Goal: Answer question/provide support

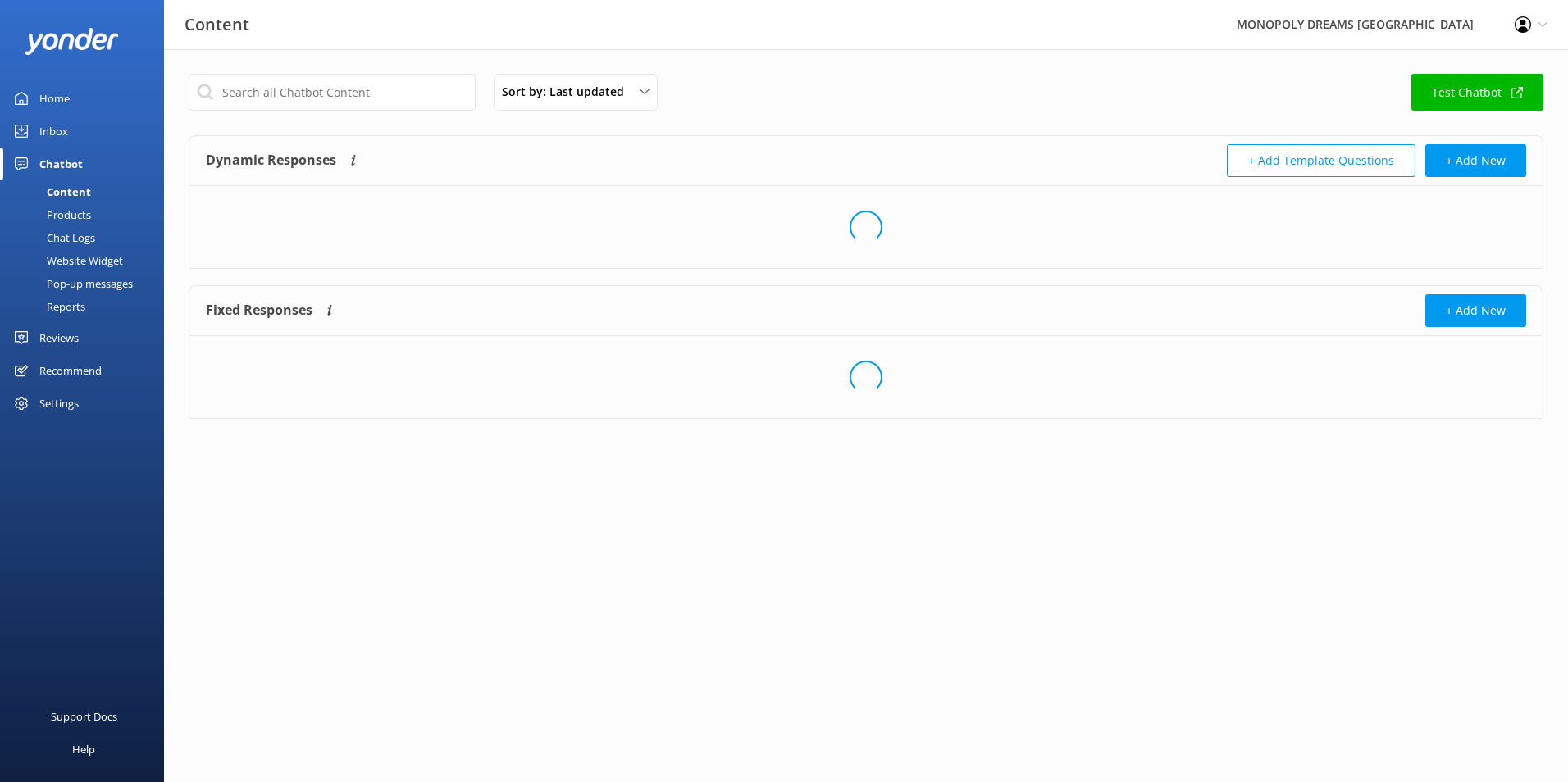
click at [53, 114] on div "Home" at bounding box center [54, 98] width 30 height 32
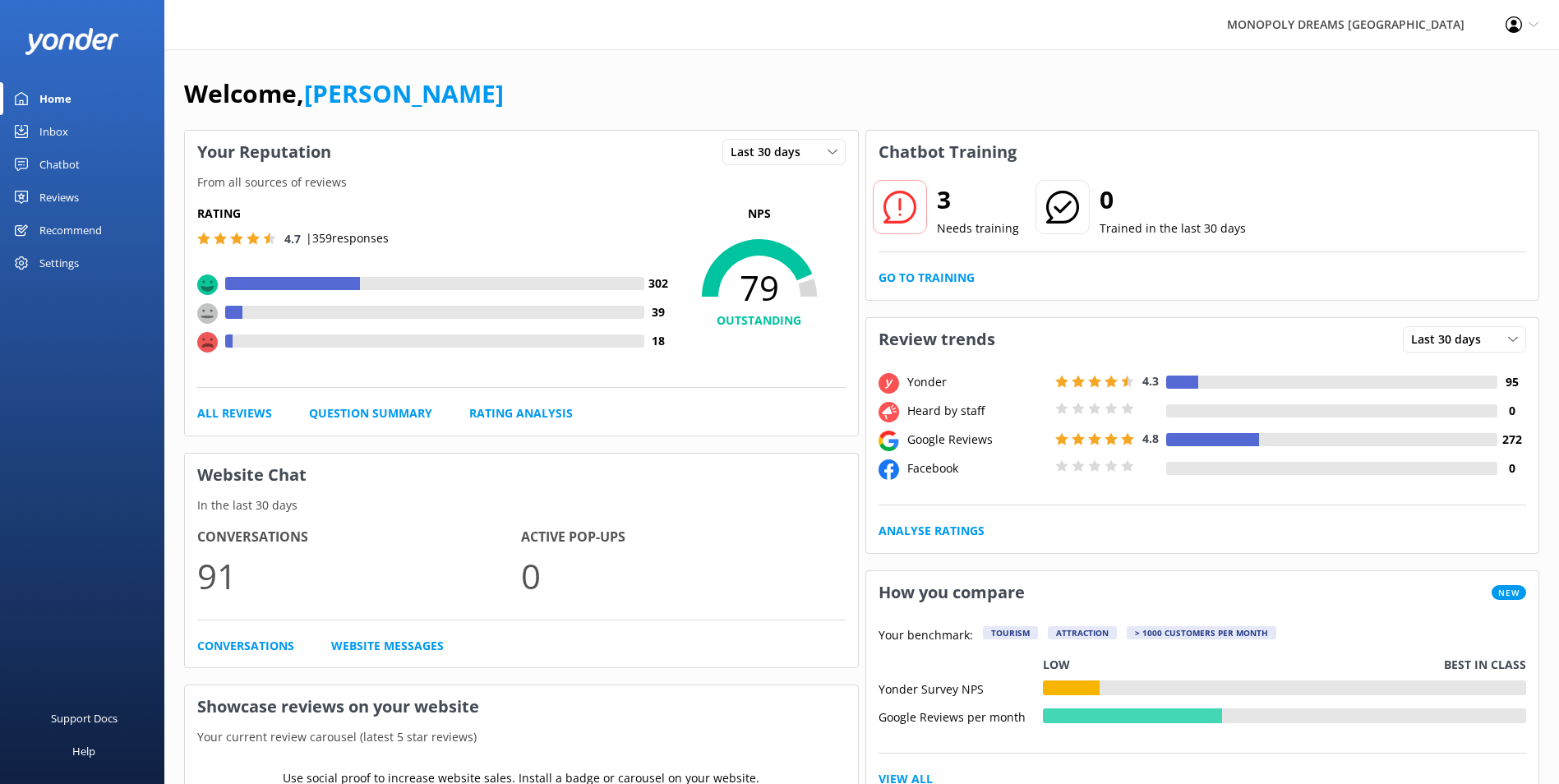
click at [43, 131] on div "Inbox" at bounding box center [53, 131] width 28 height 33
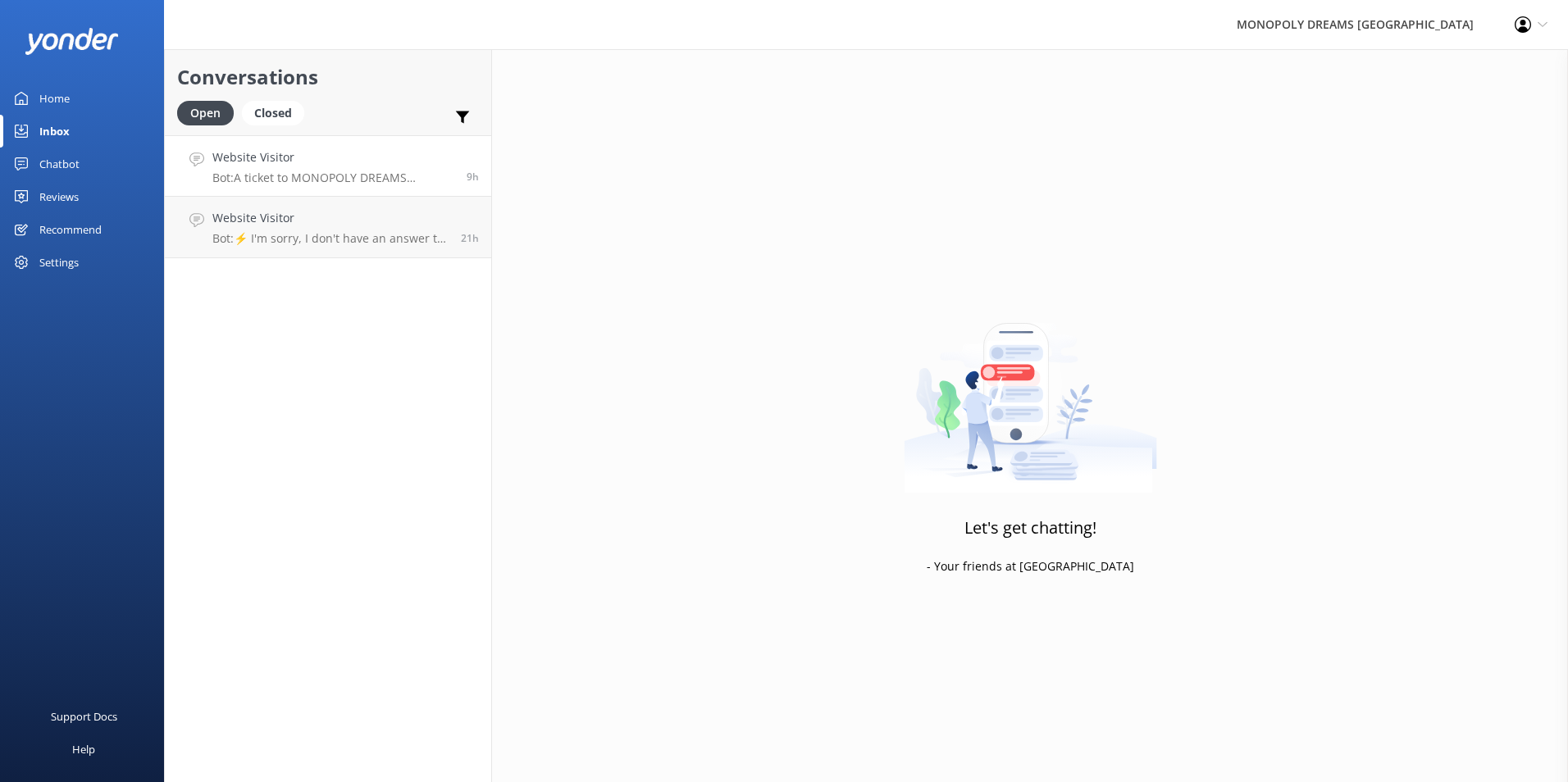
click at [329, 156] on h4 "Website Visitor" at bounding box center [333, 157] width 242 height 18
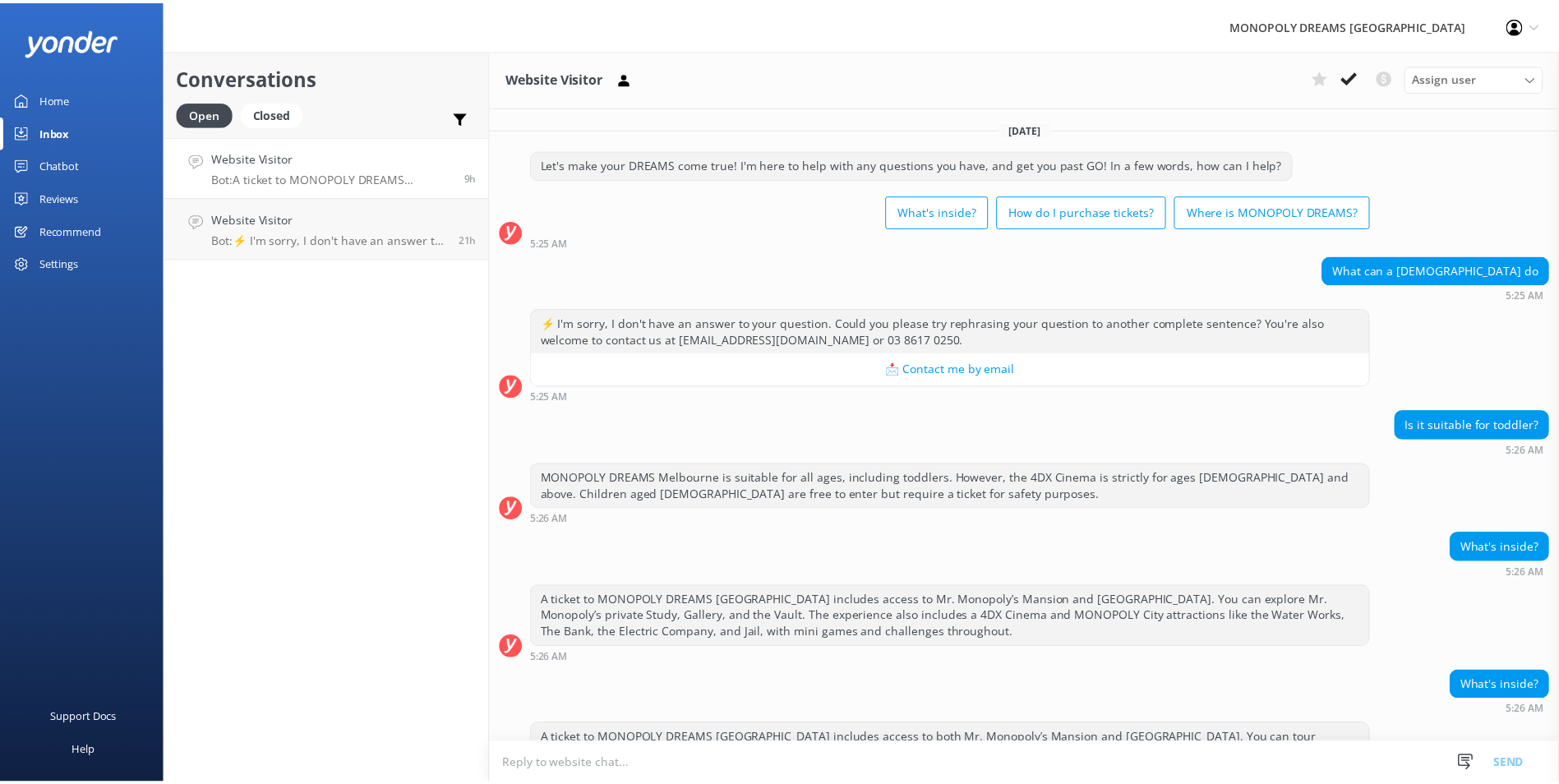
scroll to position [67, 0]
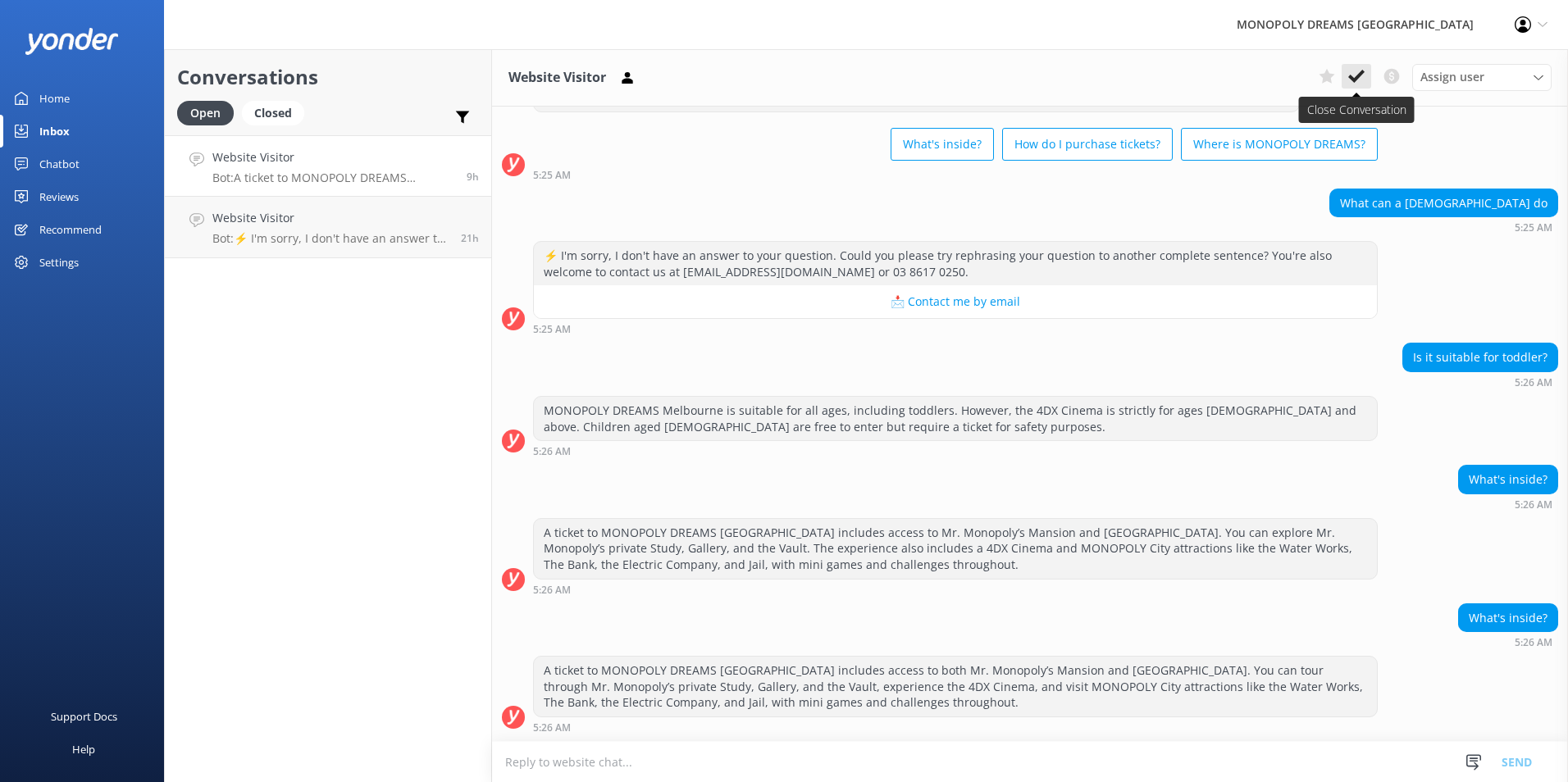
click at [1347, 70] on button at bounding box center [1356, 77] width 29 height 25
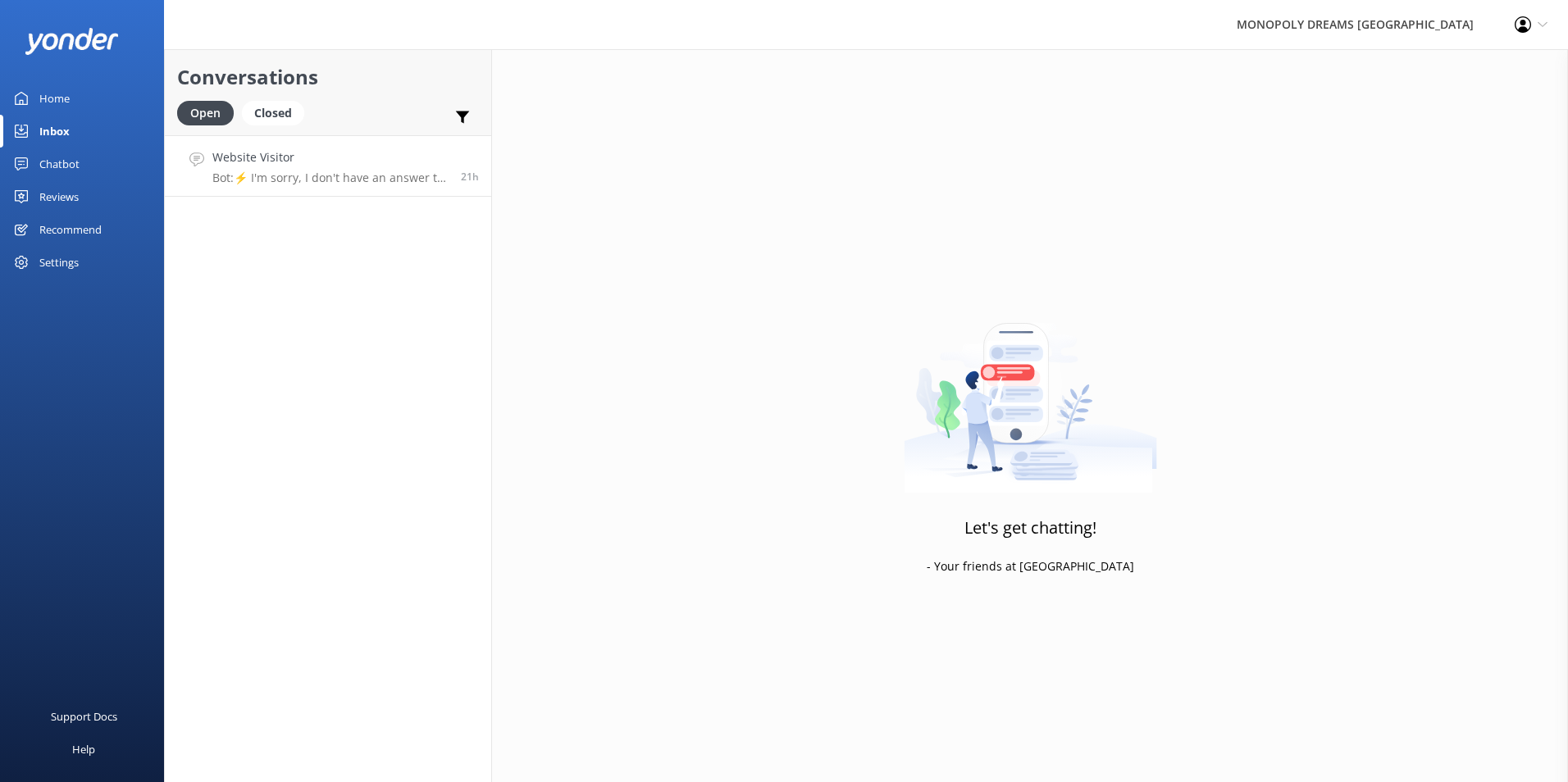
click at [376, 146] on link "Website Visitor Bot: ⚡ I'm sorry, I don't have an answer to your question. Coul…" at bounding box center [328, 166] width 326 height 62
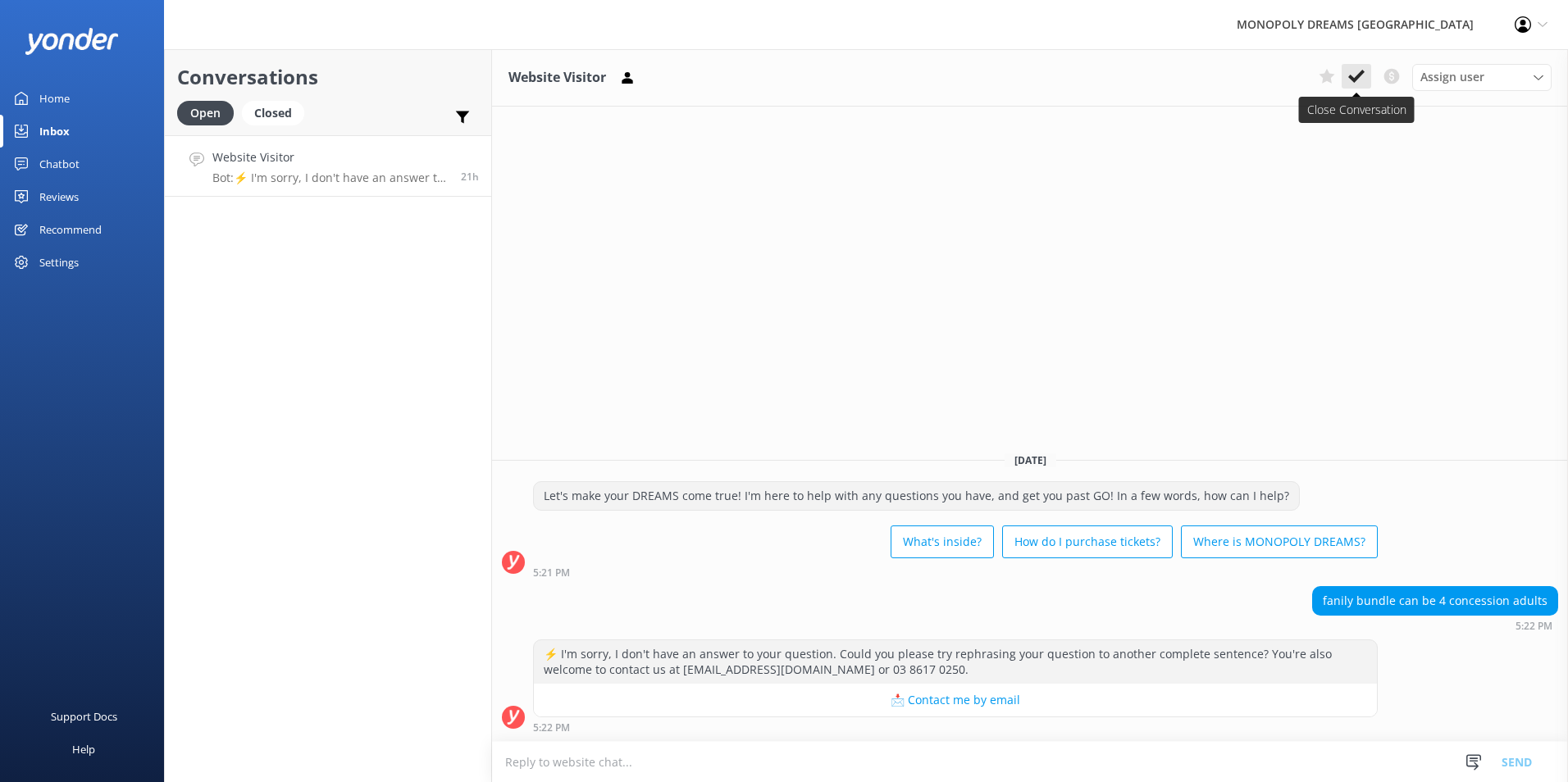
click at [1357, 78] on use at bounding box center [1357, 77] width 17 height 13
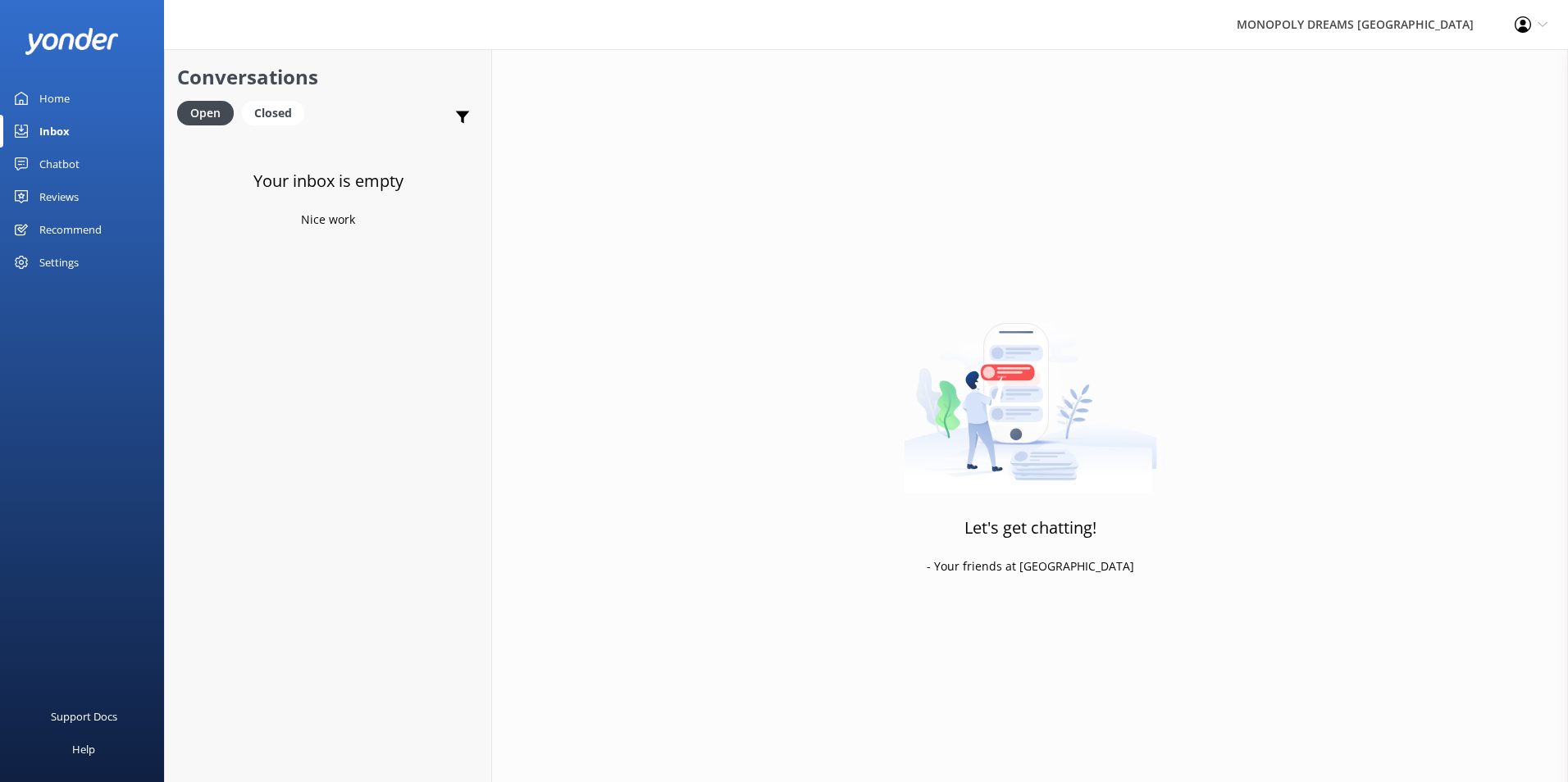
click at [74, 103] on link "Home" at bounding box center [82, 98] width 164 height 32
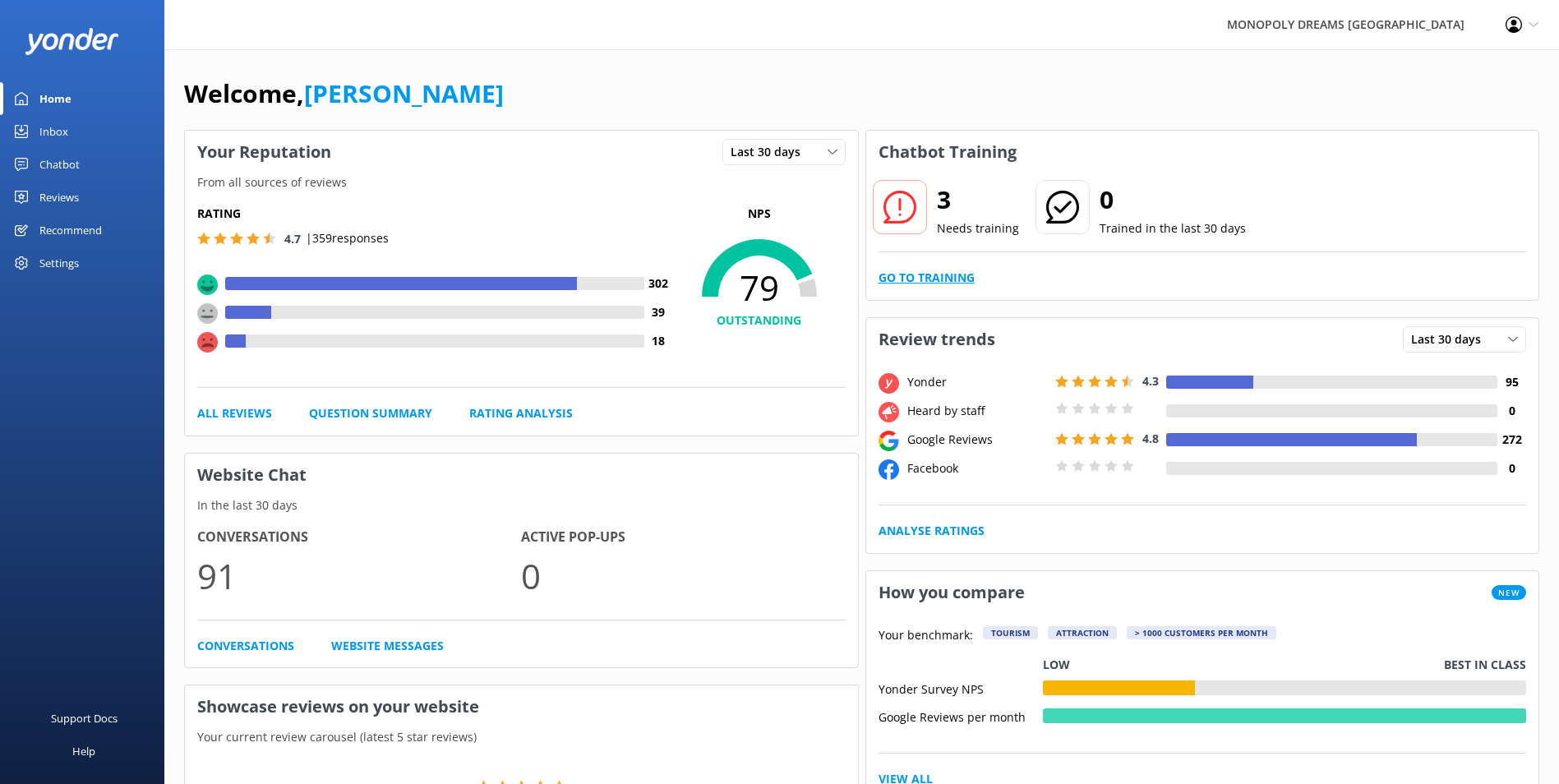
click at [938, 276] on link "Go to Training" at bounding box center [926, 278] width 96 height 18
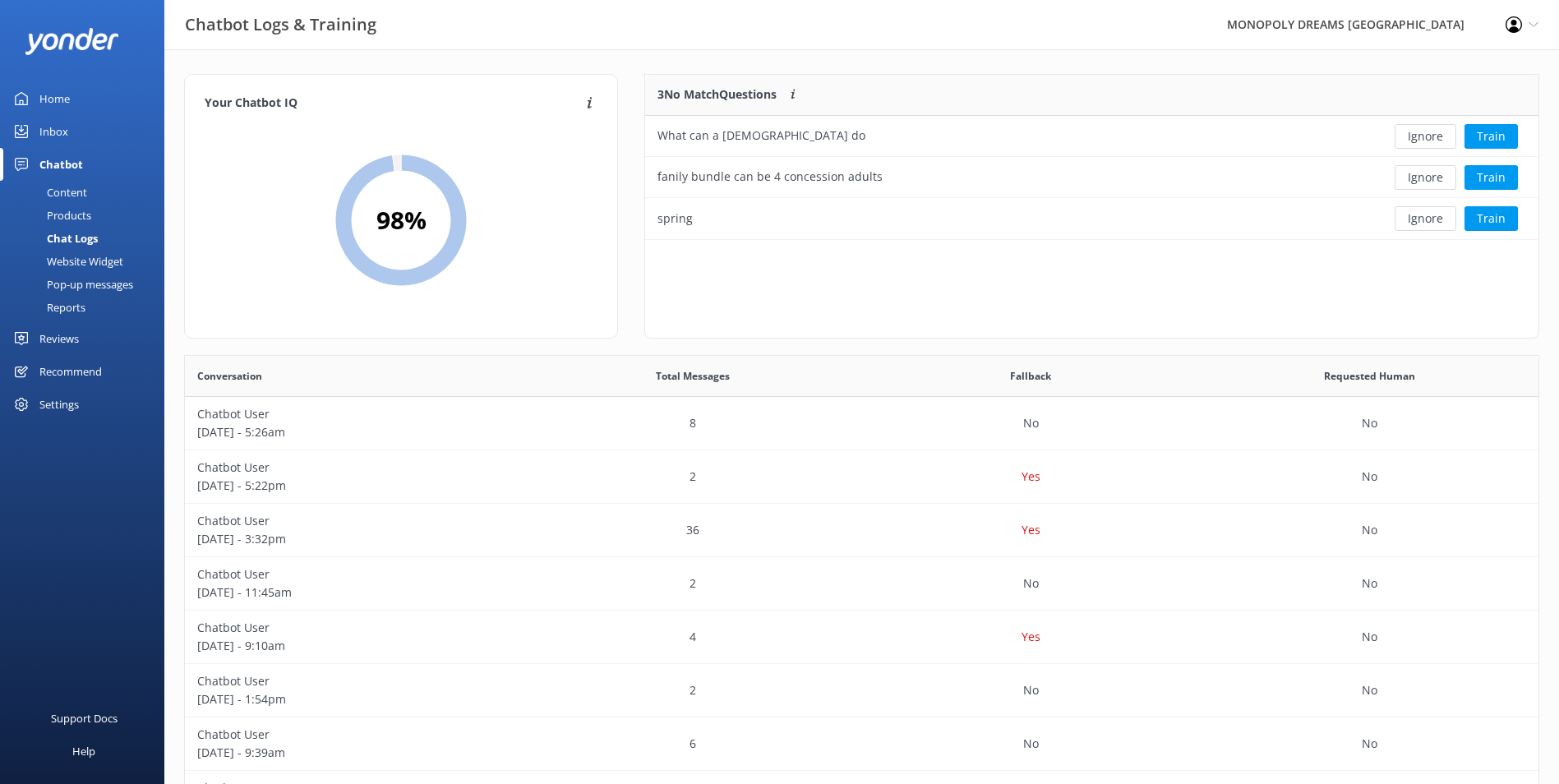
scroll to position [564, 1341]
click at [760, 218] on div "spring" at bounding box center [1000, 218] width 712 height 41
click at [1426, 207] on button "Ignore" at bounding box center [1426, 219] width 62 height 25
click at [1419, 181] on button "Ignore" at bounding box center [1426, 178] width 62 height 25
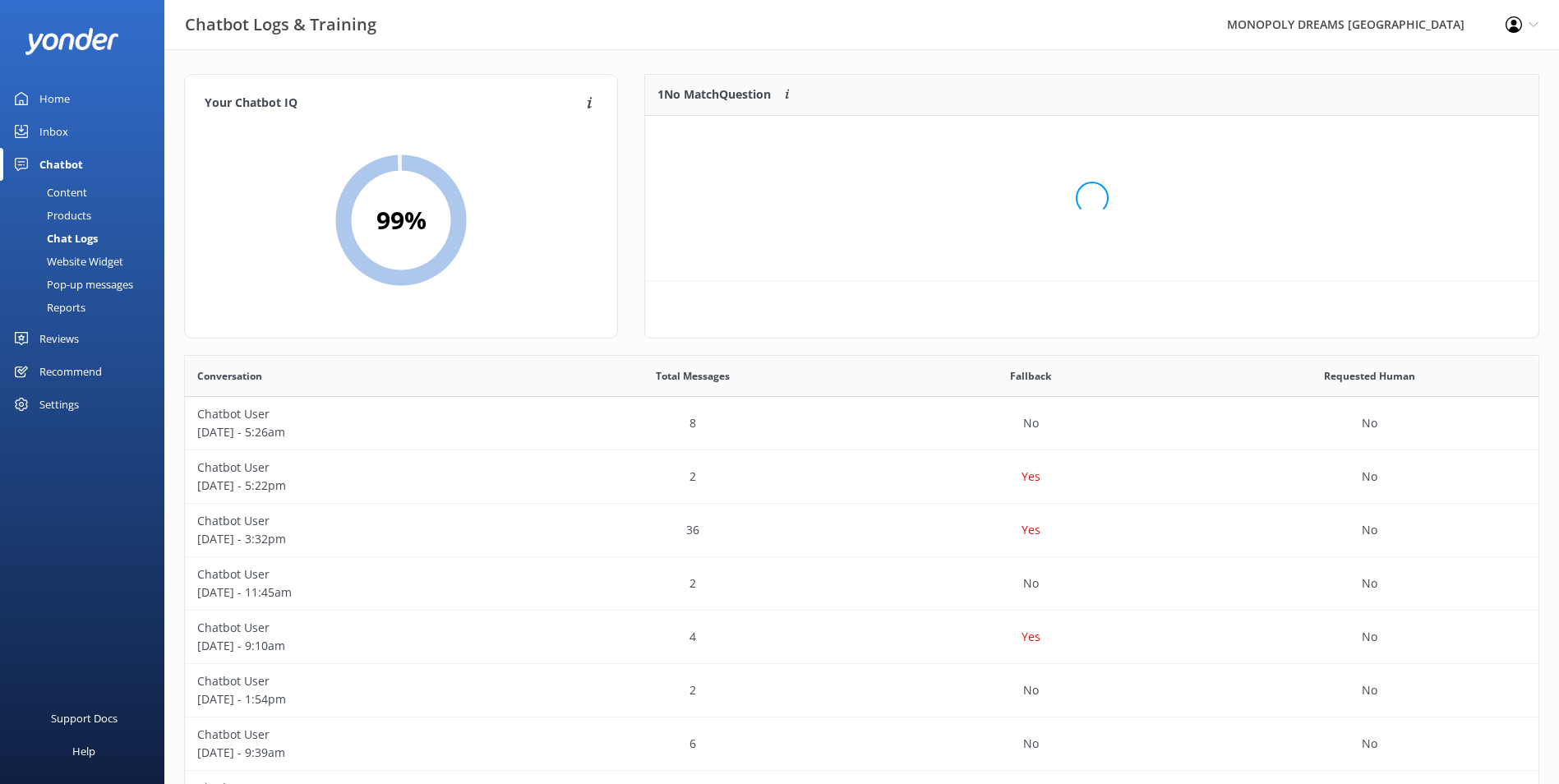
scroll to position [71, 880]
click at [1409, 148] on button "Ignore" at bounding box center [1426, 137] width 62 height 25
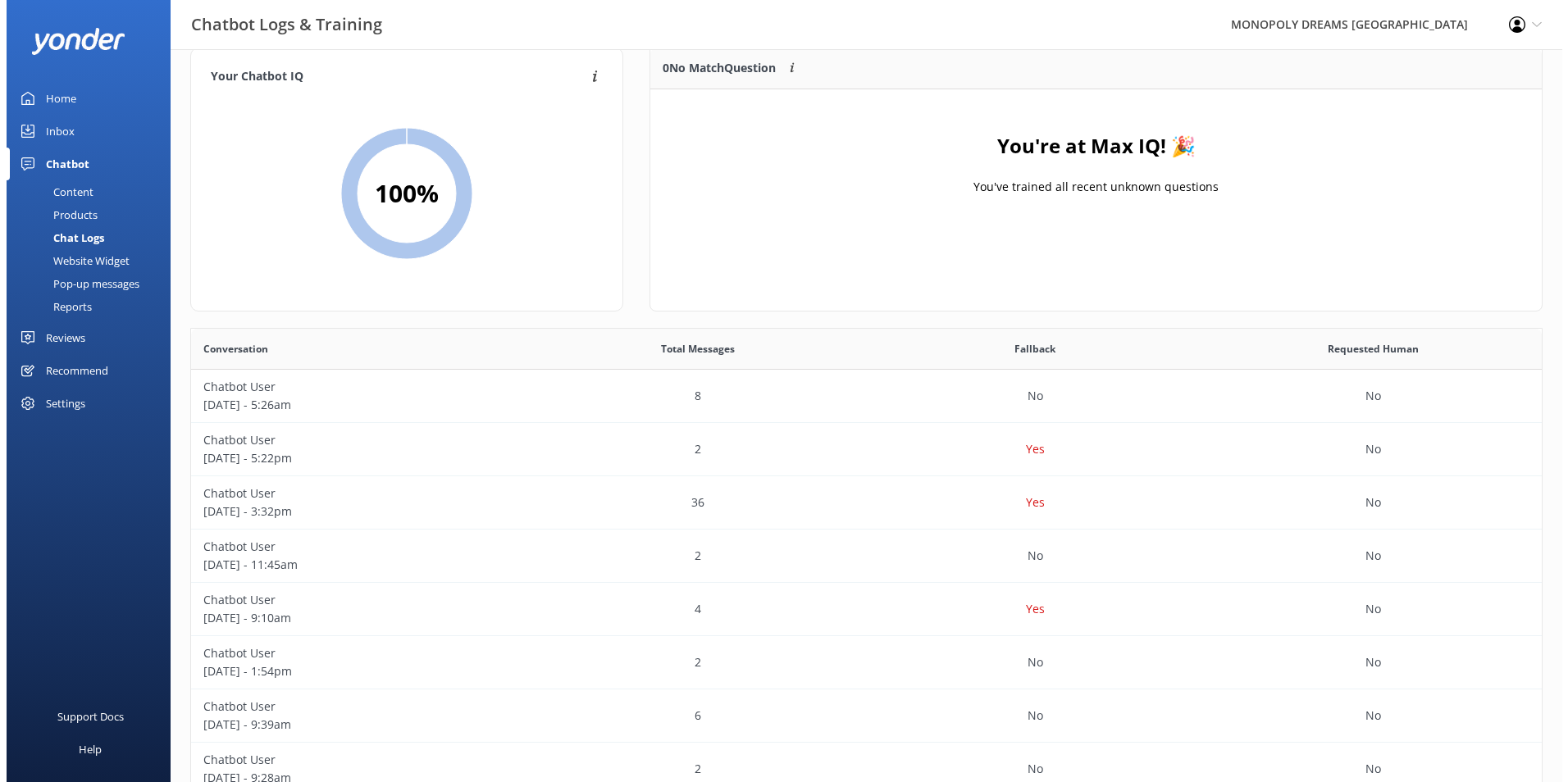
scroll to position [0, 0]
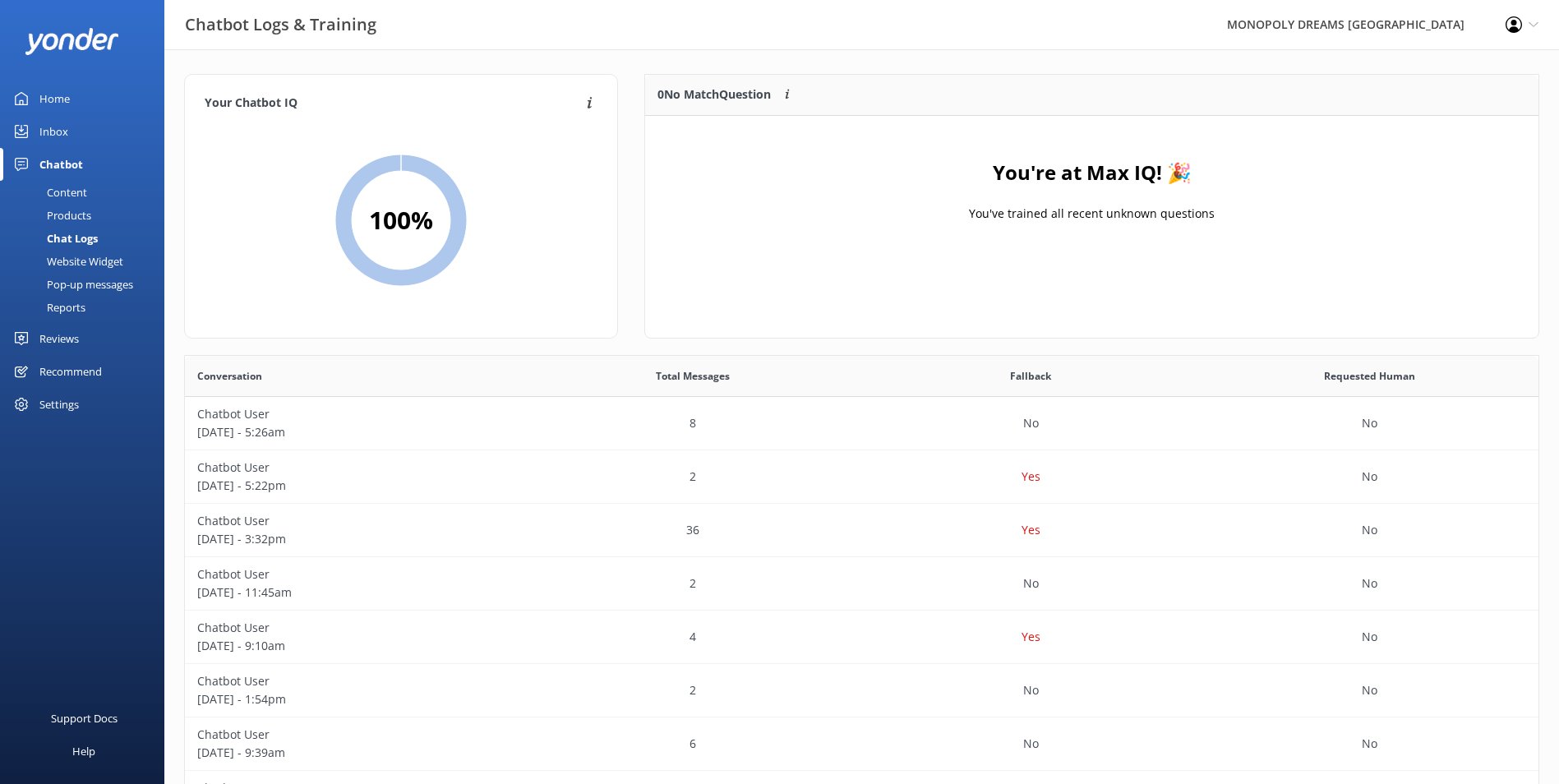
click at [60, 132] on div "Inbox" at bounding box center [53, 131] width 28 height 33
